Goal: Task Accomplishment & Management: Manage account settings

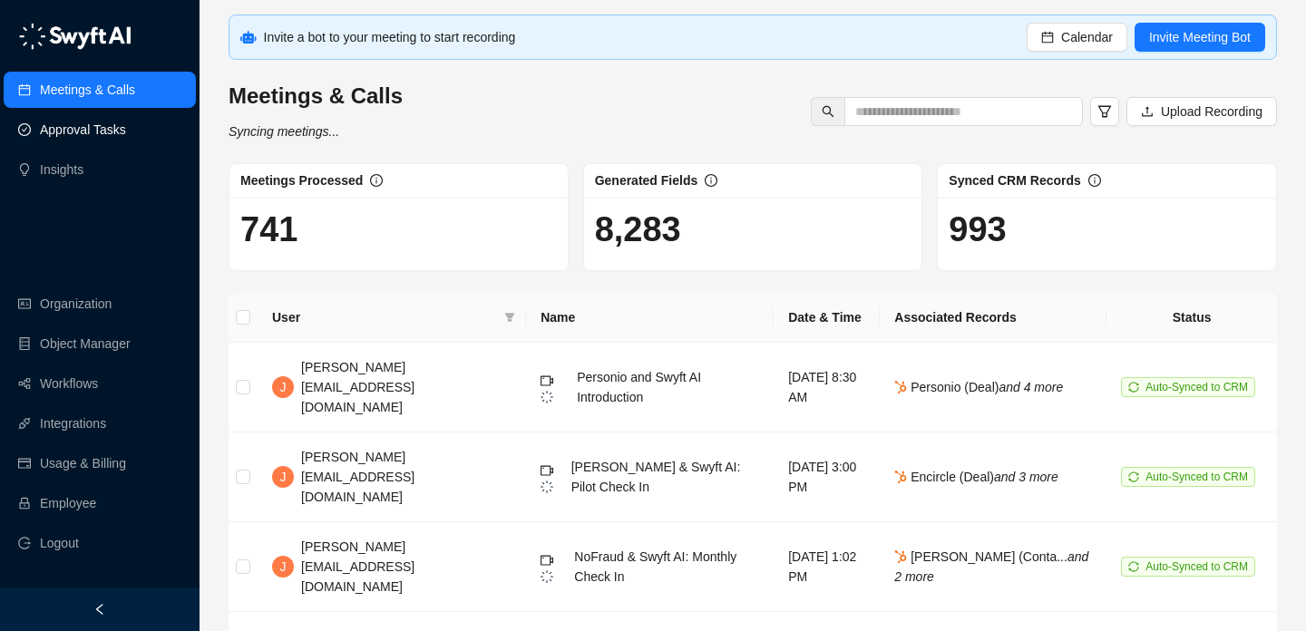
click at [112, 128] on link "Approval Tasks" at bounding box center [83, 130] width 86 height 36
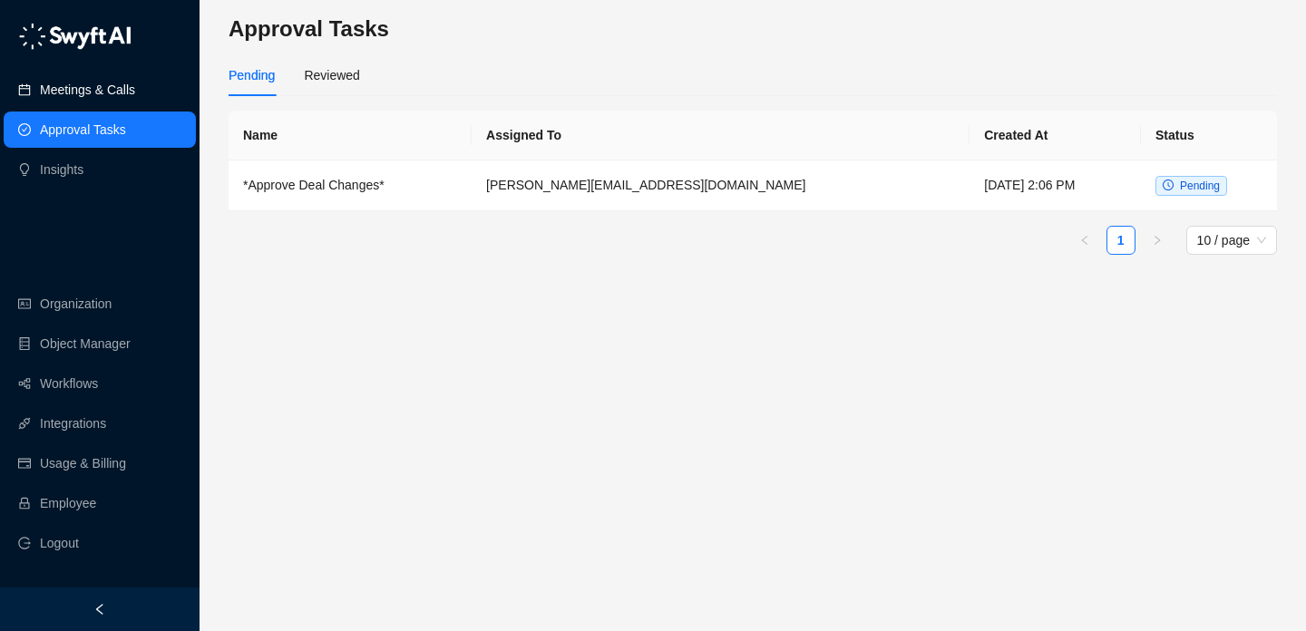
click at [135, 86] on link "Meetings & Calls" at bounding box center [87, 90] width 95 height 36
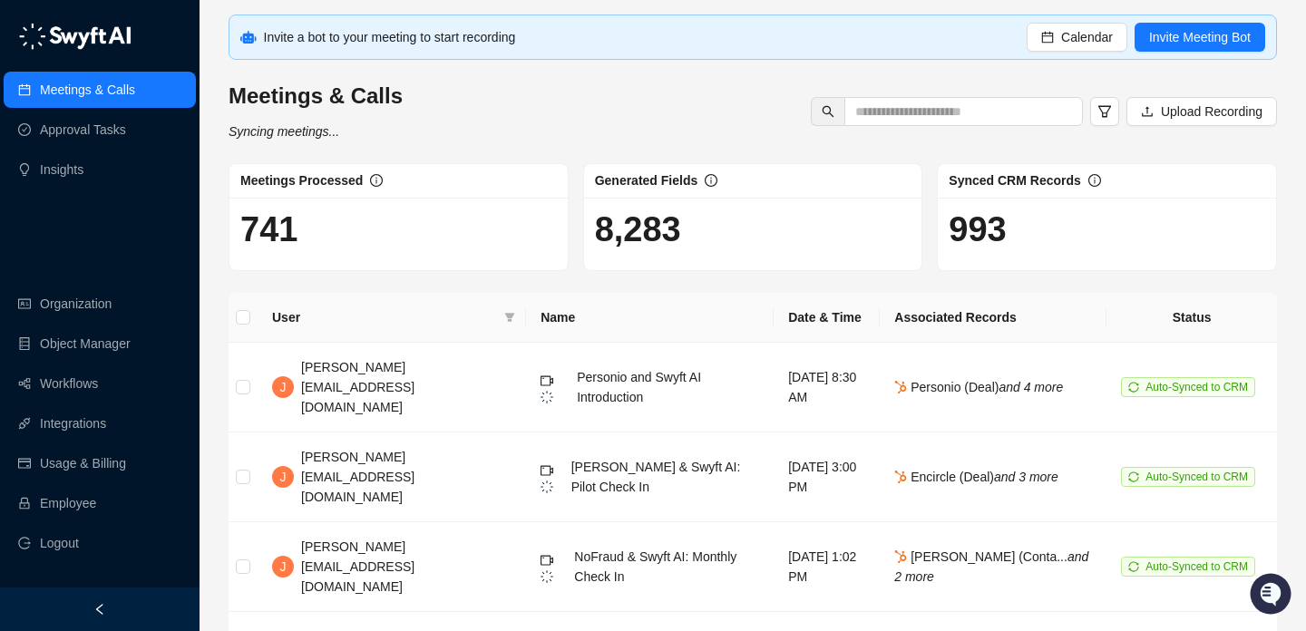
click at [664, 131] on div "Meetings & Calls Syncing meetings... Upload Recording" at bounding box center [752, 112] width 1059 height 60
click at [96, 500] on link "Employee" at bounding box center [68, 503] width 56 height 36
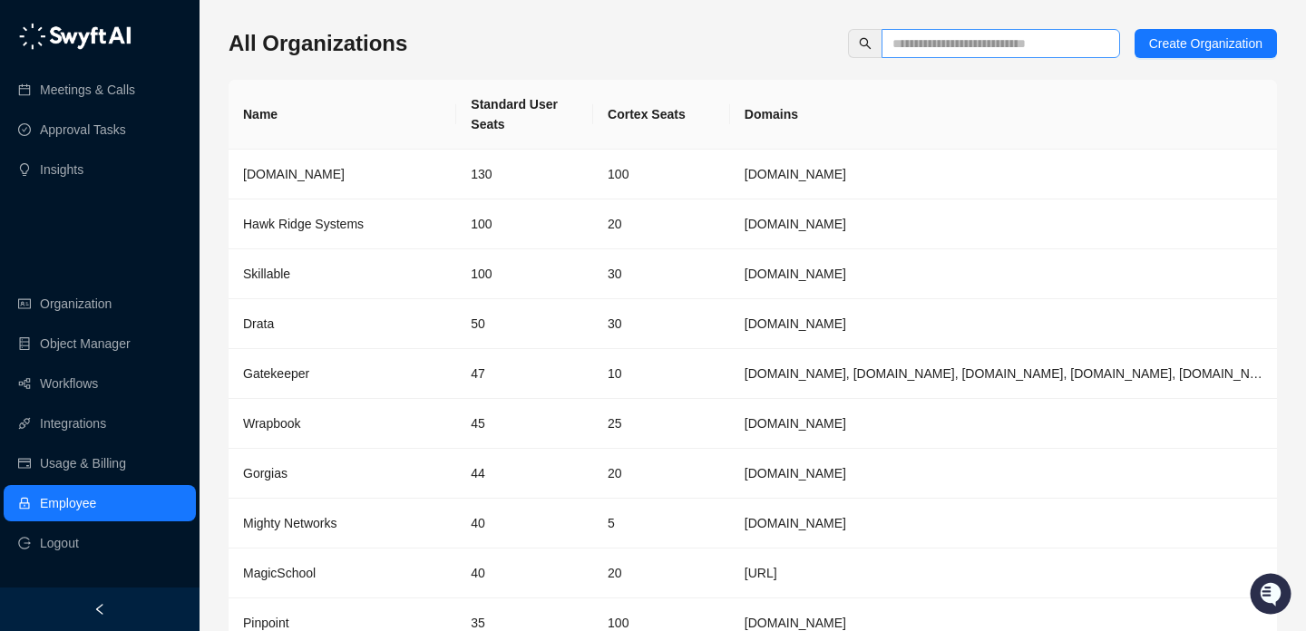
click at [950, 54] on span at bounding box center [1000, 43] width 238 height 29
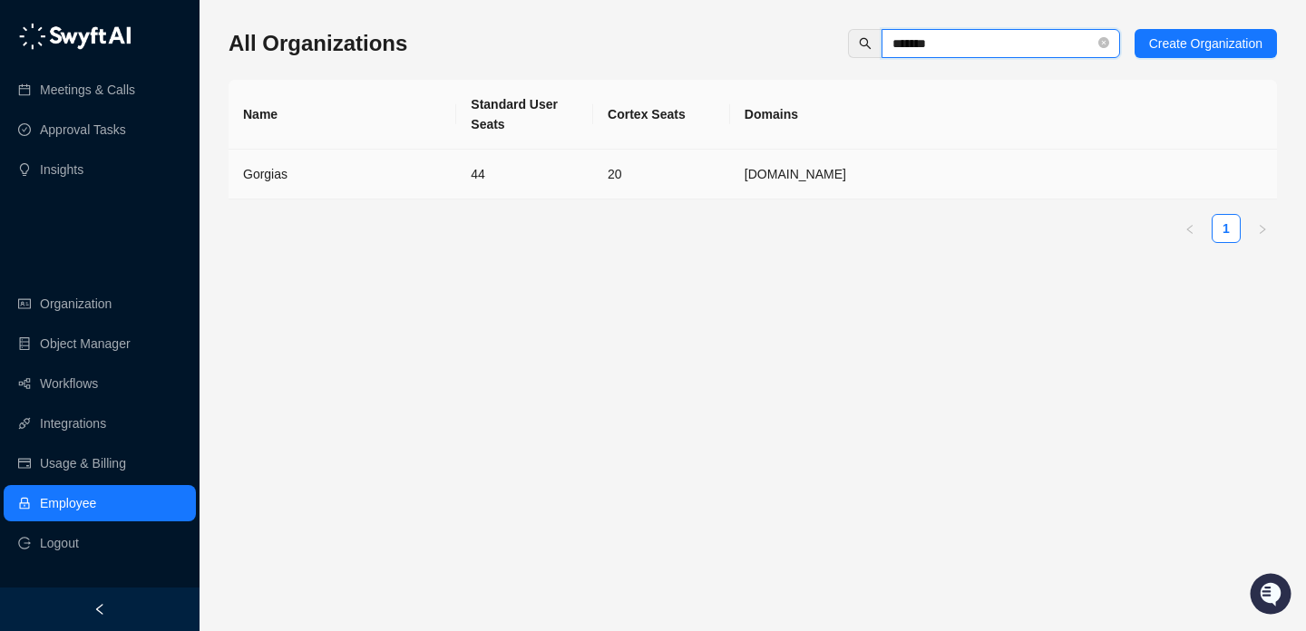
type input "*******"
click at [408, 192] on td "Gorgias" at bounding box center [342, 175] width 228 height 50
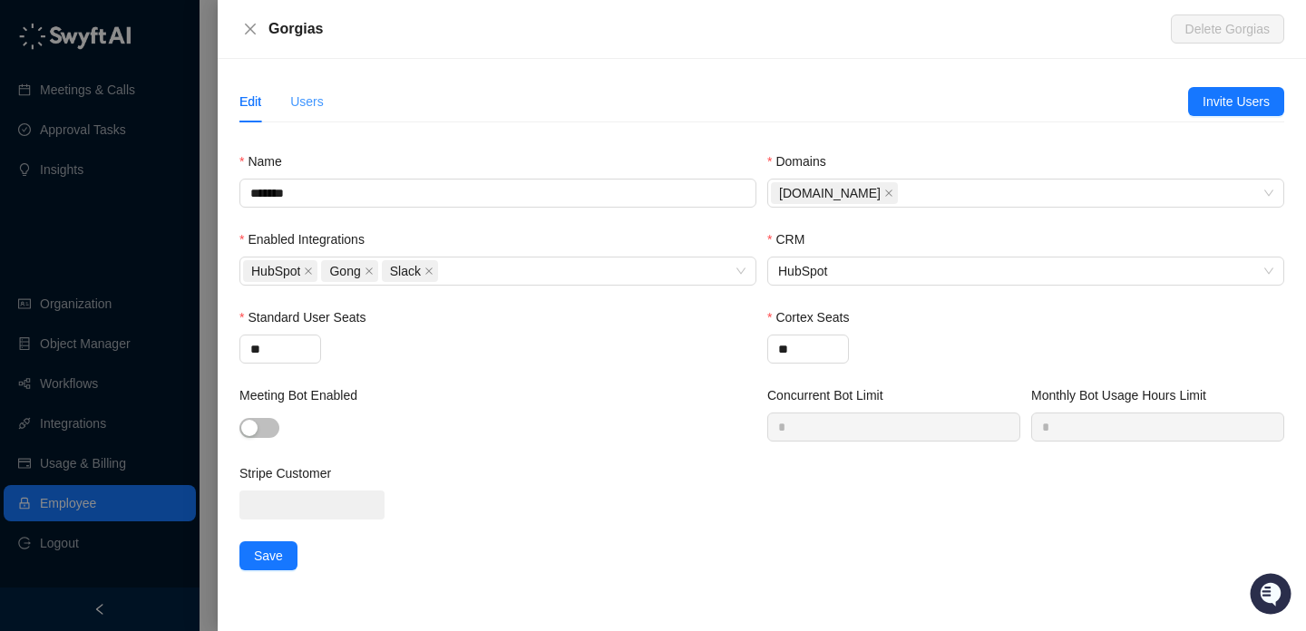
click at [316, 114] on div "Users" at bounding box center [307, 102] width 34 height 42
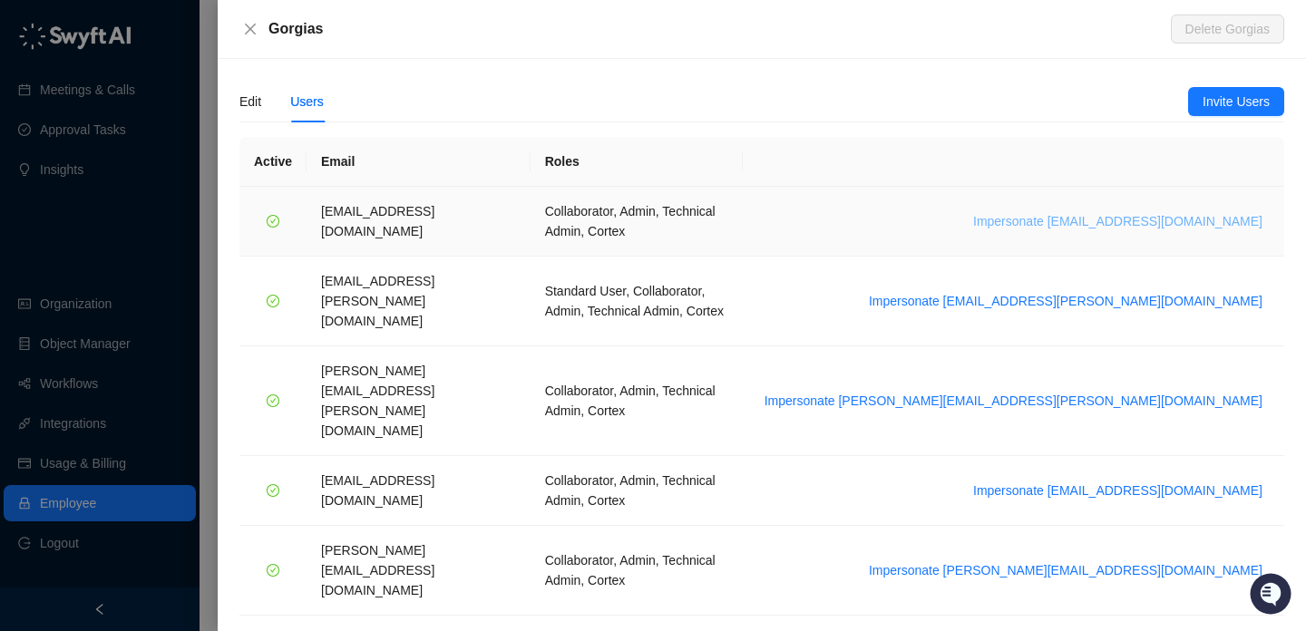
click at [1099, 211] on span "Impersonate [EMAIL_ADDRESS][DOMAIN_NAME]" at bounding box center [1117, 221] width 289 height 20
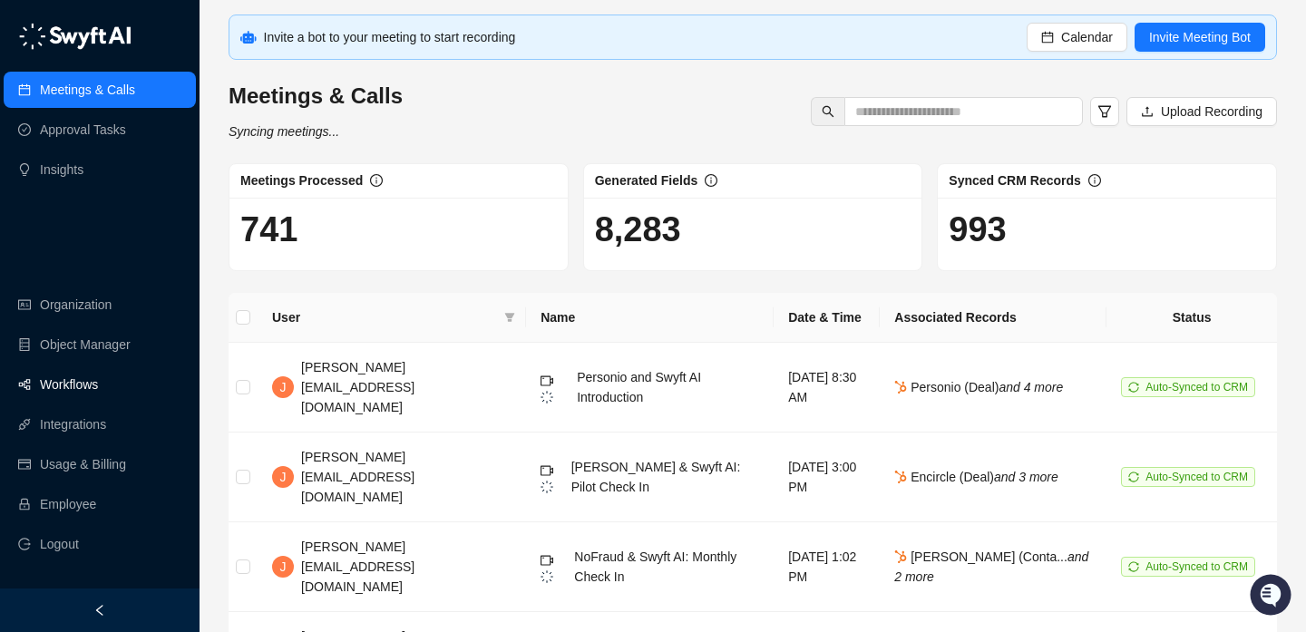
click at [98, 375] on link "Workflows" at bounding box center [69, 384] width 58 height 36
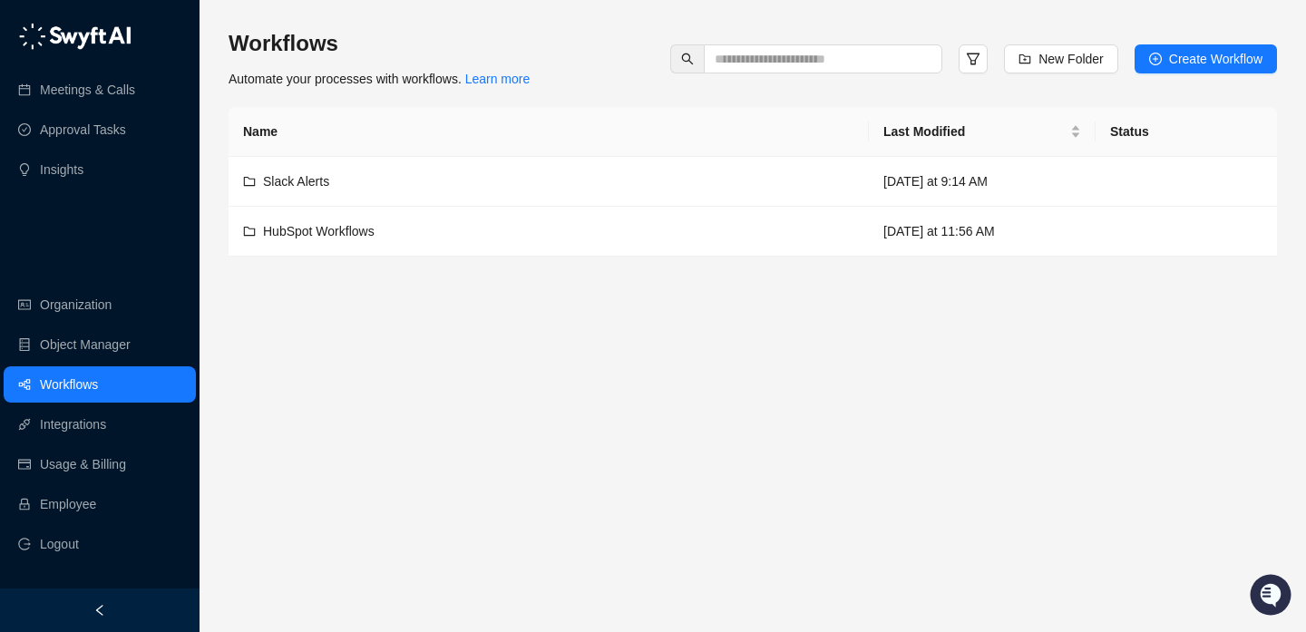
click at [141, 483] on ul "Organization Object Manager Workflows Integrations Usage & Billing Employee Log…" at bounding box center [99, 424] width 199 height 283
click at [96, 510] on link "Employee" at bounding box center [68, 504] width 56 height 36
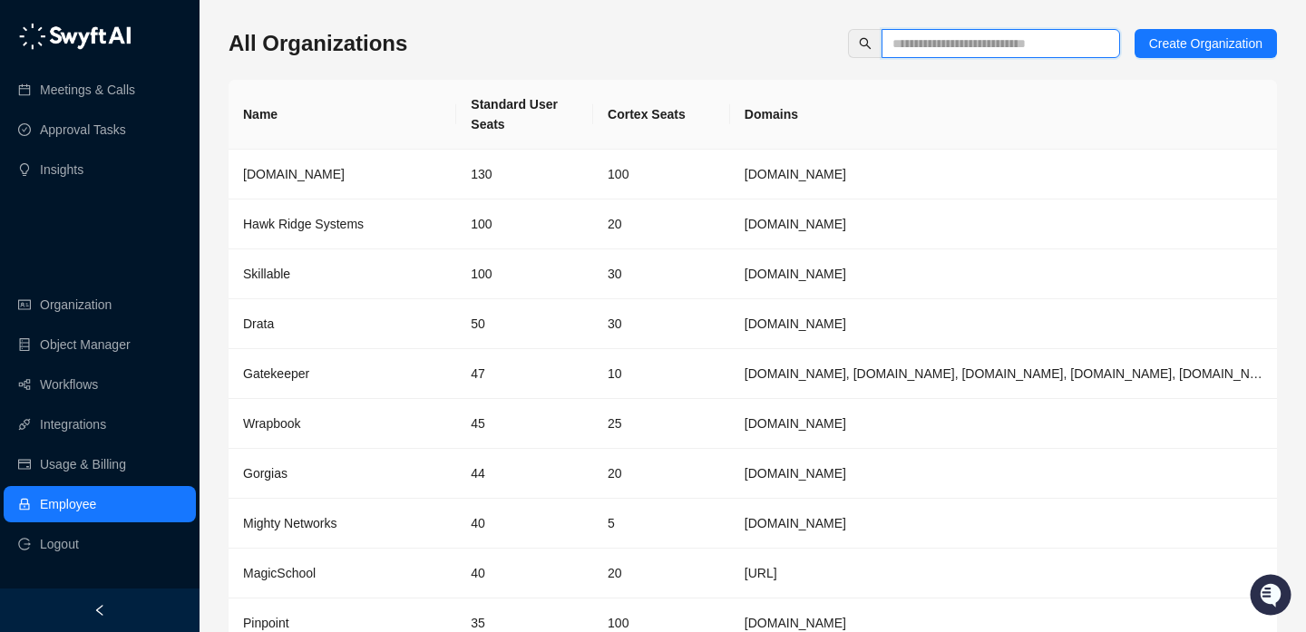
click at [957, 35] on input "text" at bounding box center [993, 44] width 202 height 20
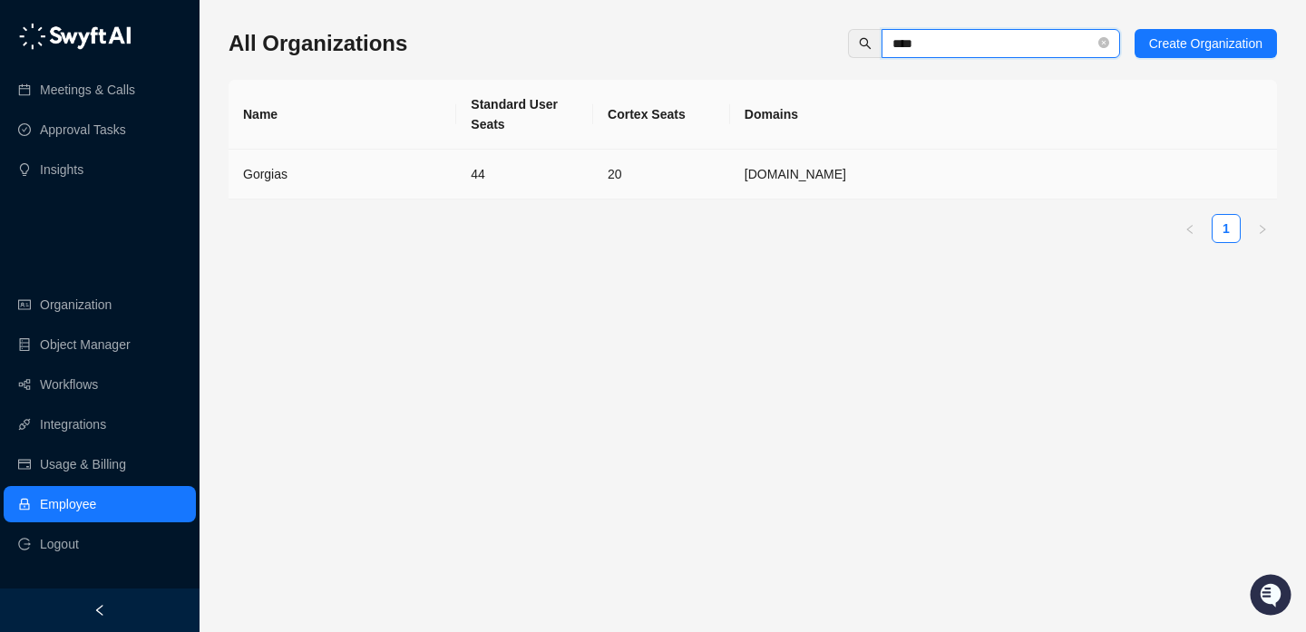
type input "****"
click at [588, 165] on td "44" at bounding box center [524, 175] width 137 height 50
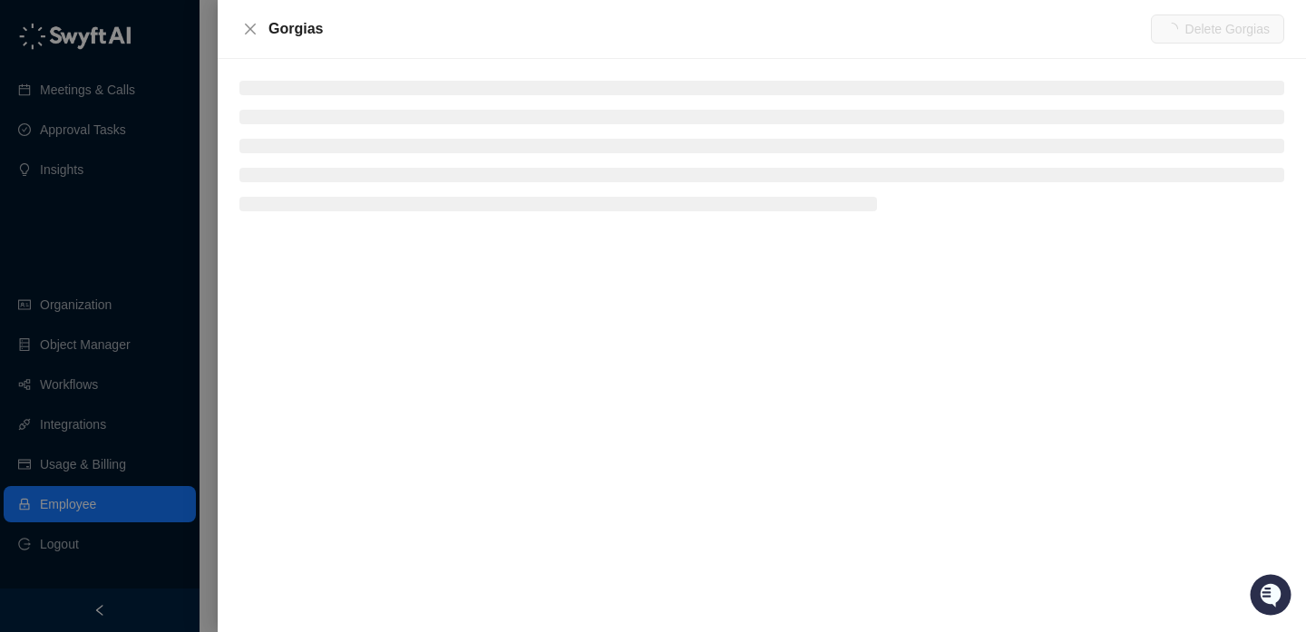
click at [333, 66] on div at bounding box center [762, 345] width 1088 height 573
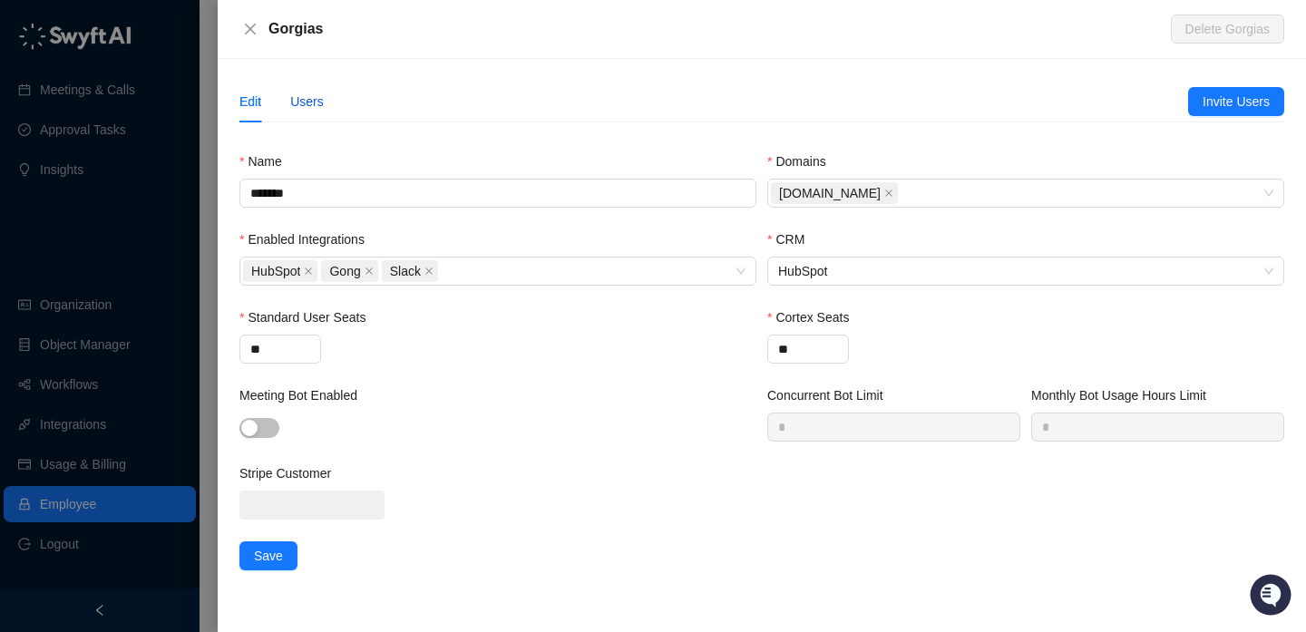
click at [312, 97] on div "Users" at bounding box center [307, 102] width 34 height 20
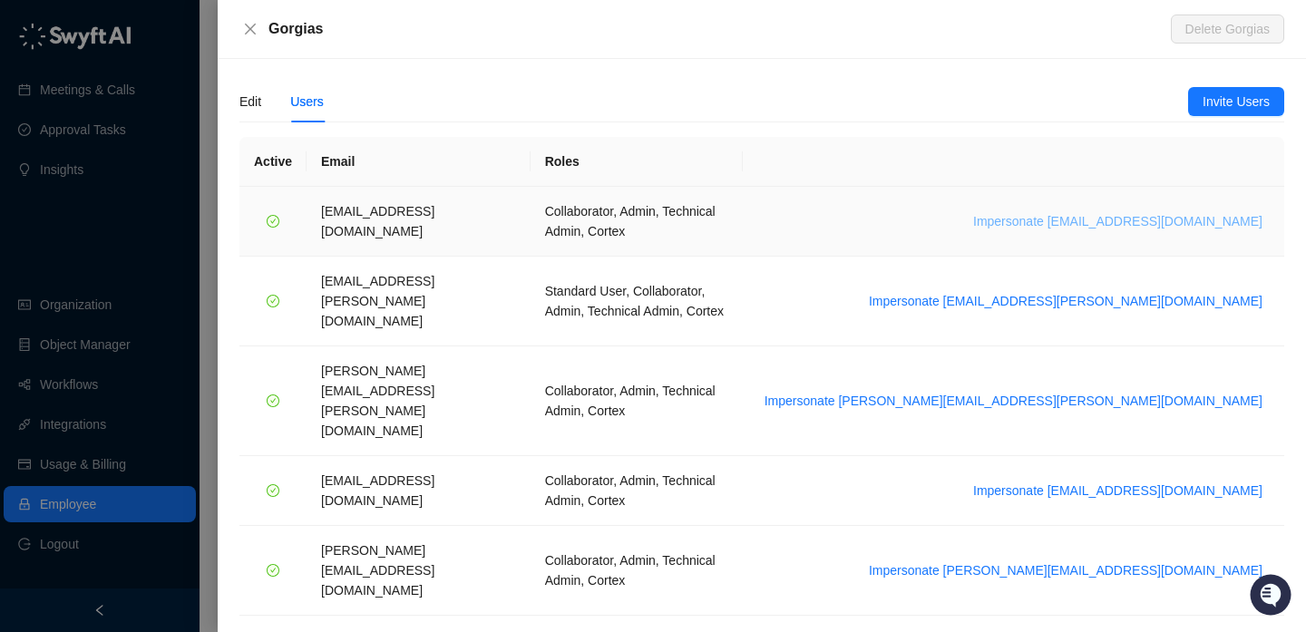
click at [1147, 212] on span "Impersonate [EMAIL_ADDRESS][DOMAIN_NAME]" at bounding box center [1117, 221] width 289 height 20
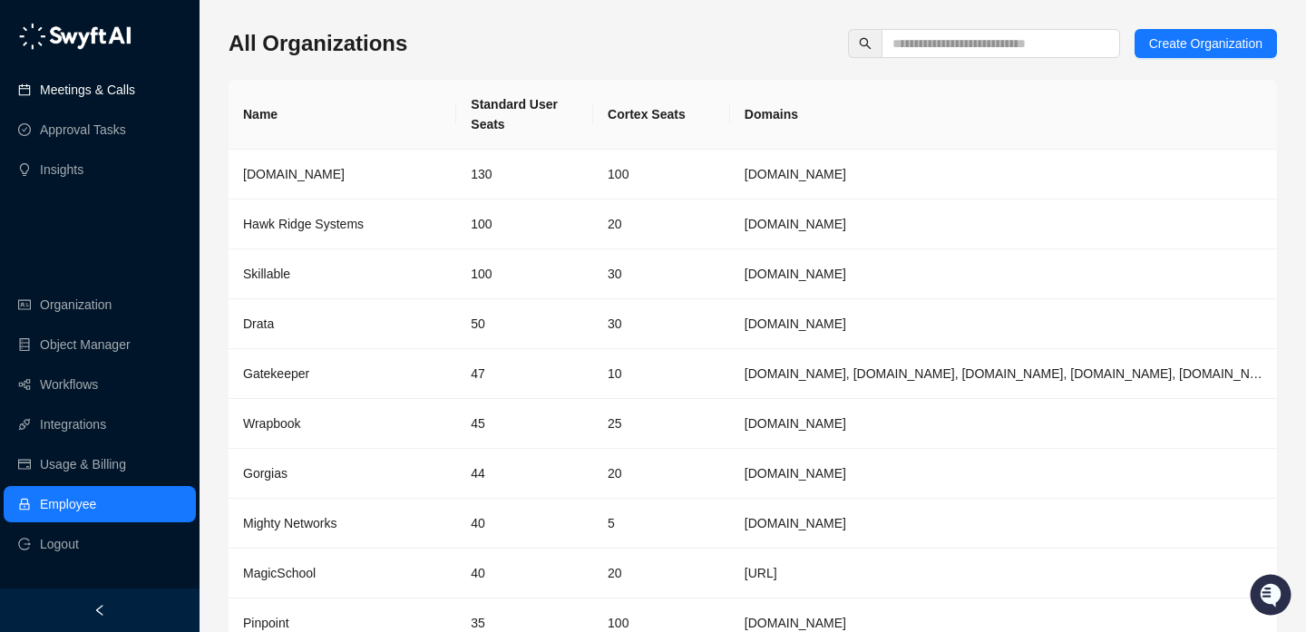
click at [40, 88] on link "Meetings & Calls" at bounding box center [87, 90] width 95 height 36
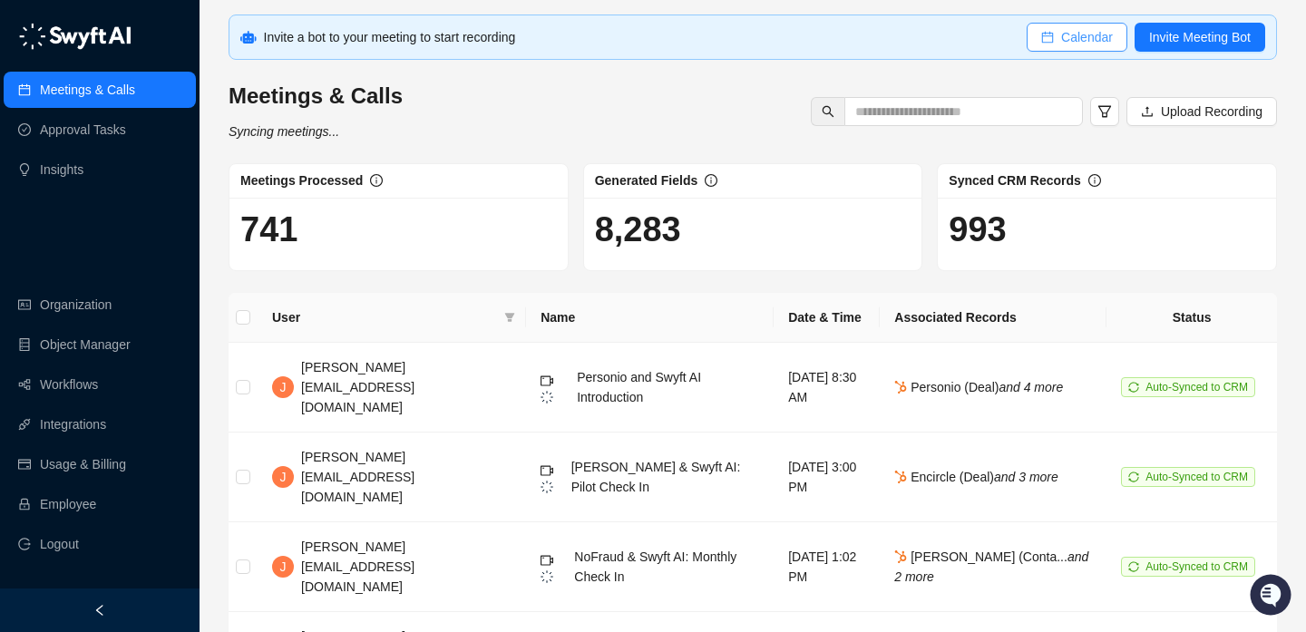
click at [1087, 38] on span "Calendar" at bounding box center [1087, 37] width 52 height 20
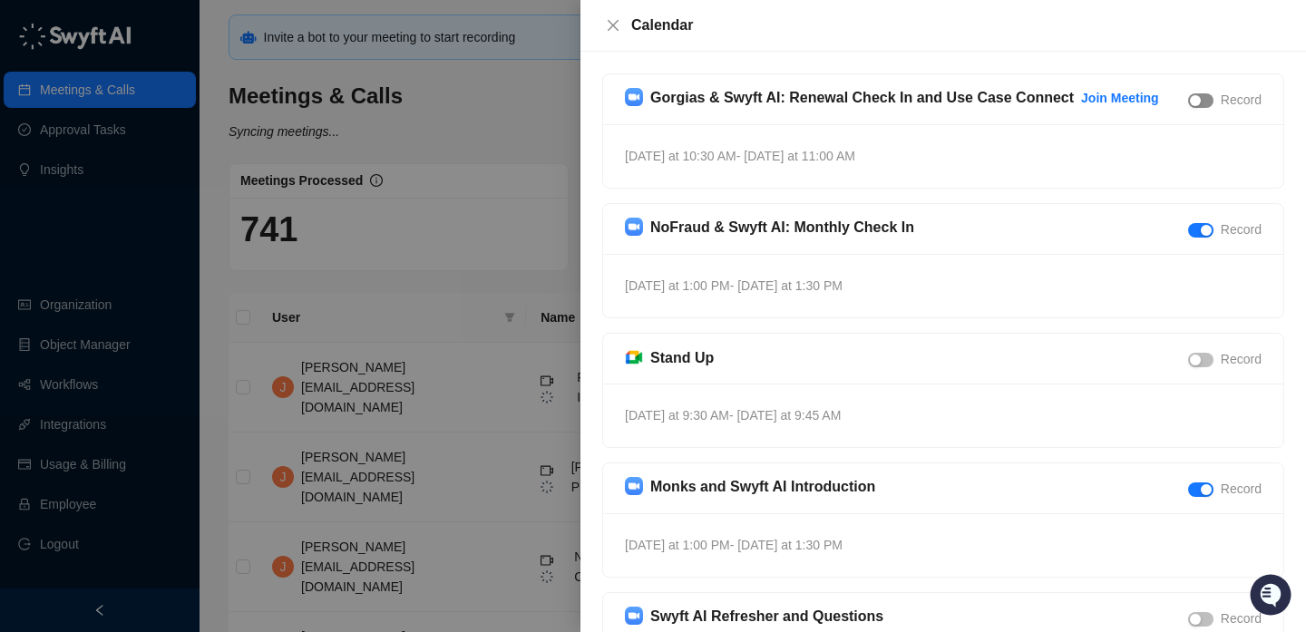
click at [1203, 103] on span "button" at bounding box center [1200, 100] width 25 height 15
click at [477, 103] on div at bounding box center [653, 316] width 1306 height 632
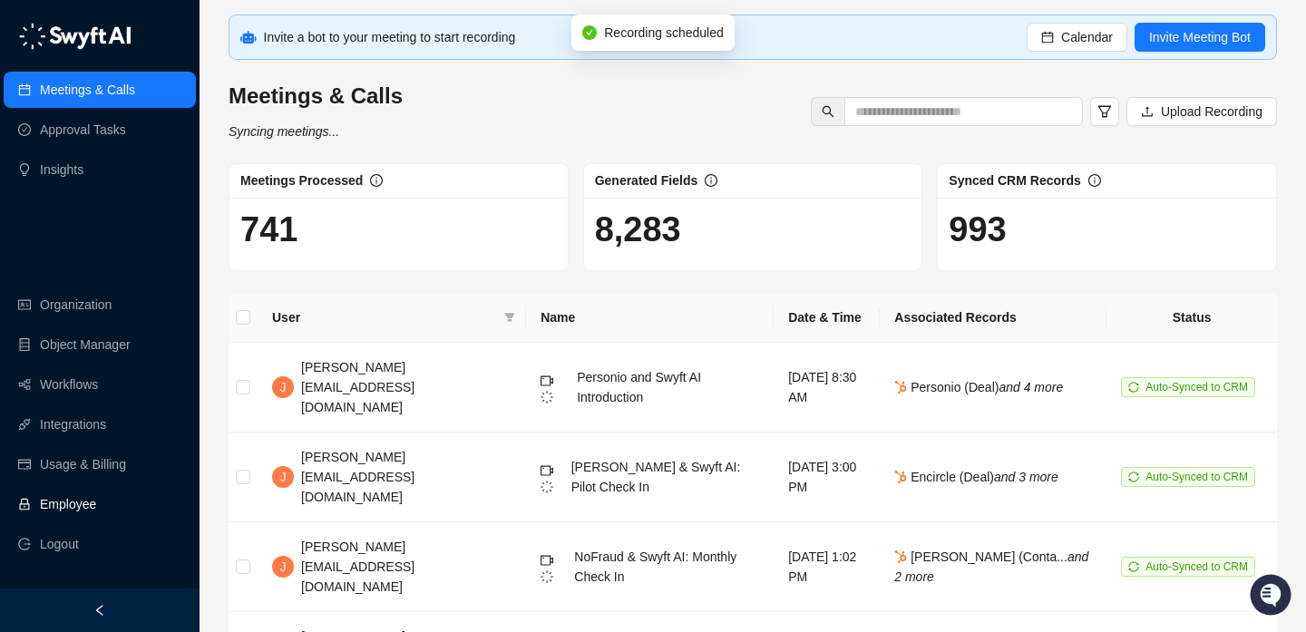
click at [80, 499] on link "Employee" at bounding box center [68, 504] width 56 height 36
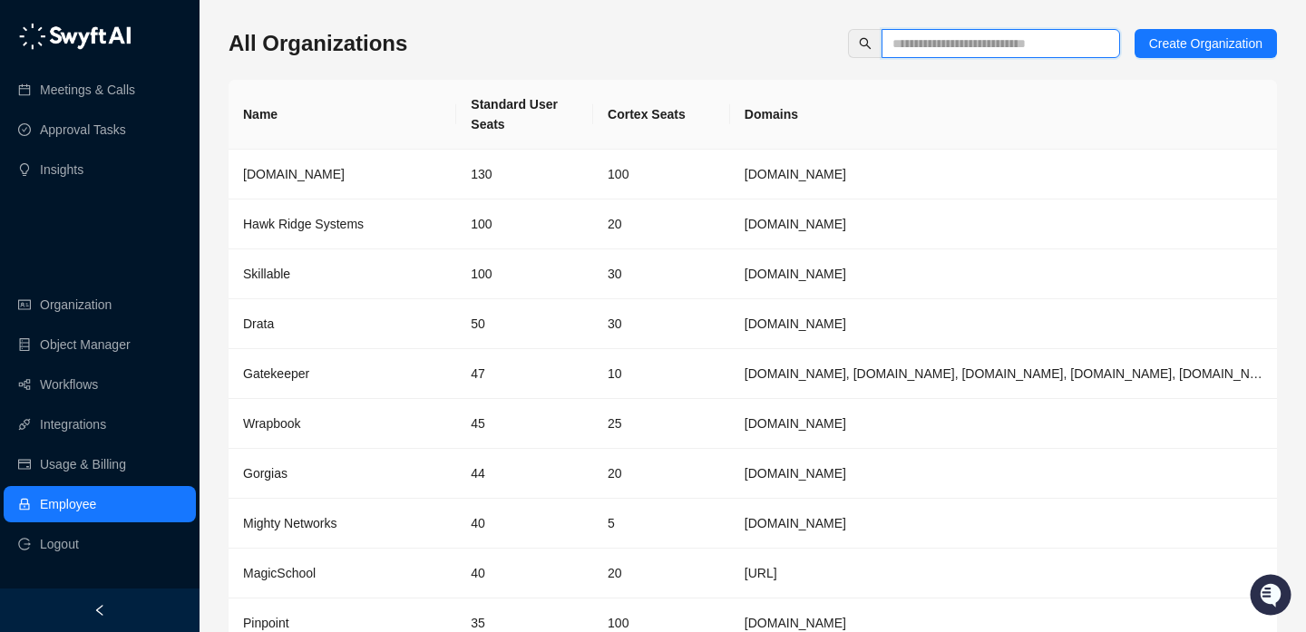
click at [919, 37] on input "text" at bounding box center [993, 44] width 202 height 20
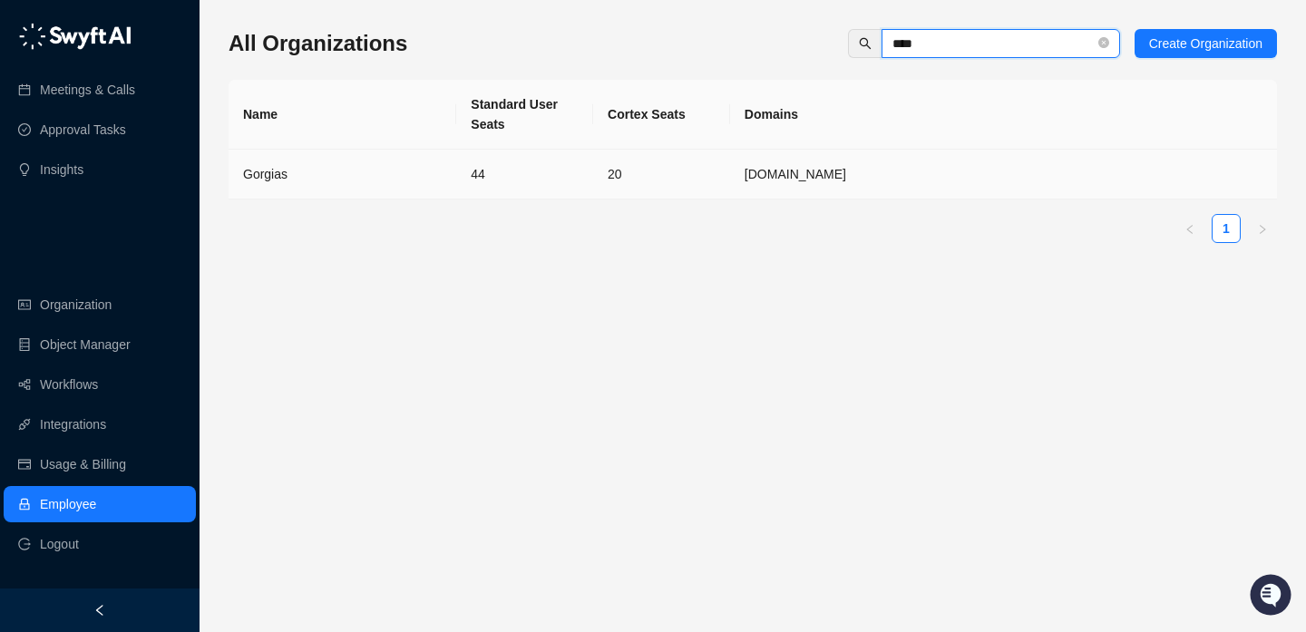
type input "****"
click at [500, 169] on td "44" at bounding box center [524, 175] width 137 height 50
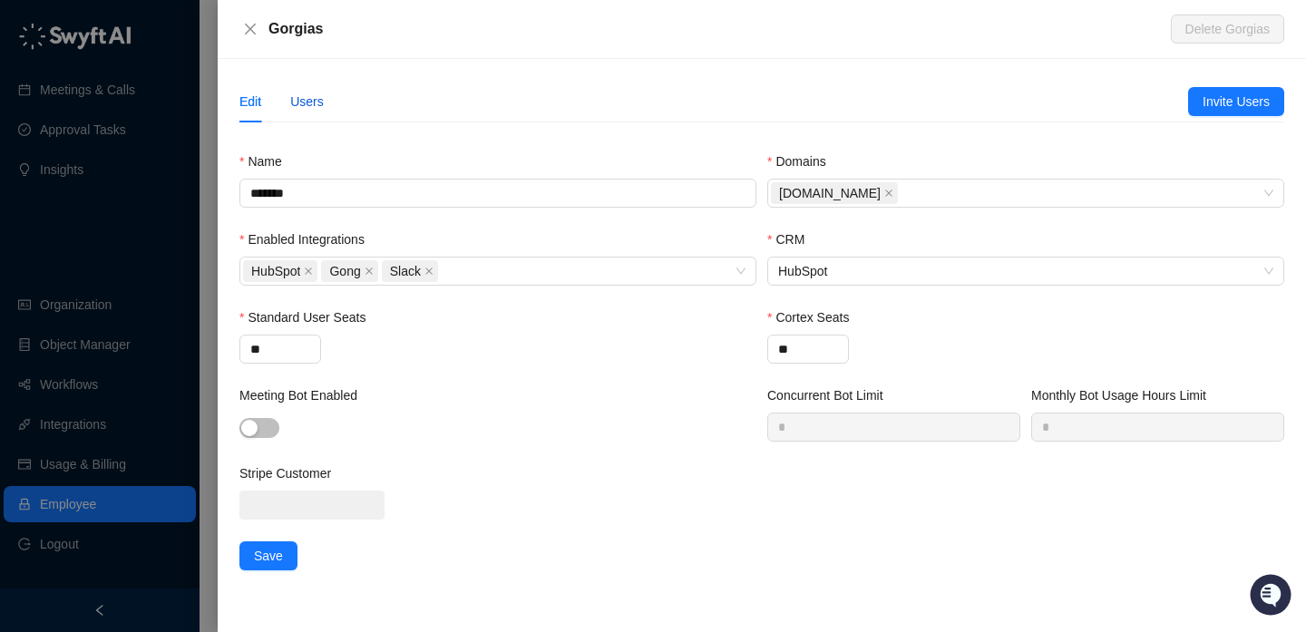
click at [316, 95] on div "Users" at bounding box center [307, 102] width 34 height 20
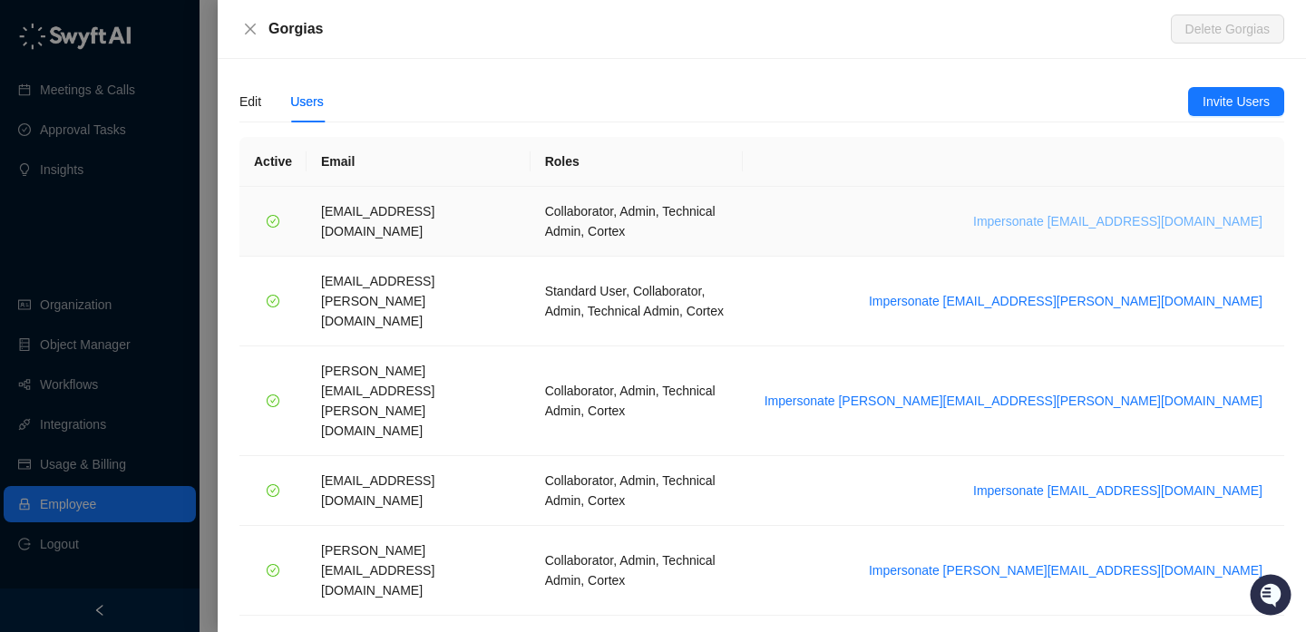
click at [1132, 211] on span "Impersonate [EMAIL_ADDRESS][DOMAIN_NAME]" at bounding box center [1117, 221] width 289 height 20
